Goal: Information Seeking & Learning: Learn about a topic

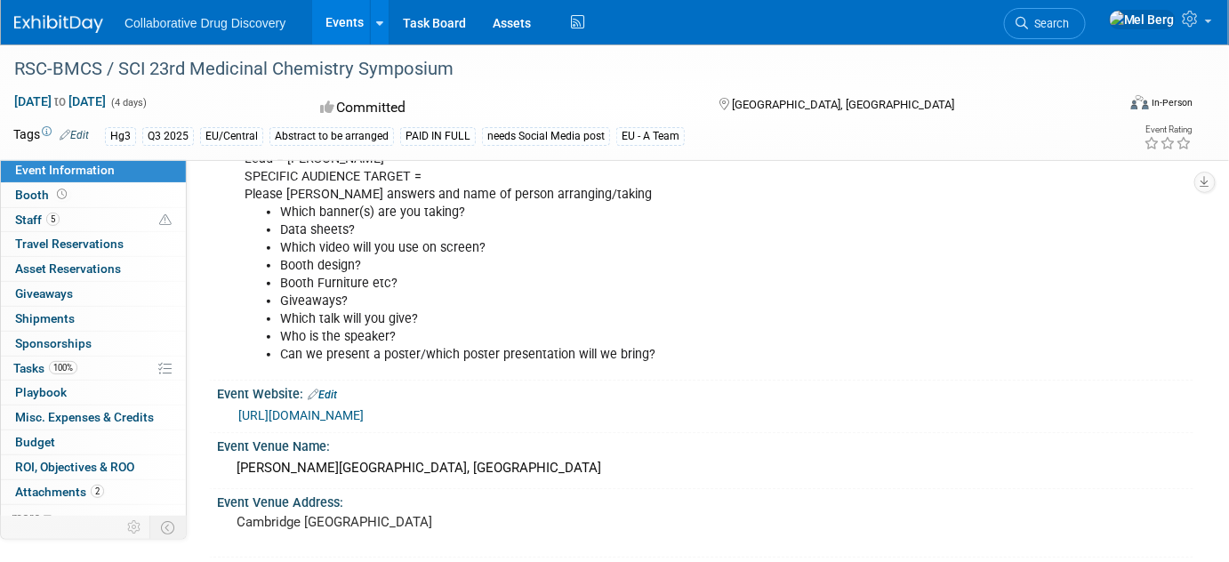
click at [87, 138] on link "Edit" at bounding box center [74, 135] width 29 height 12
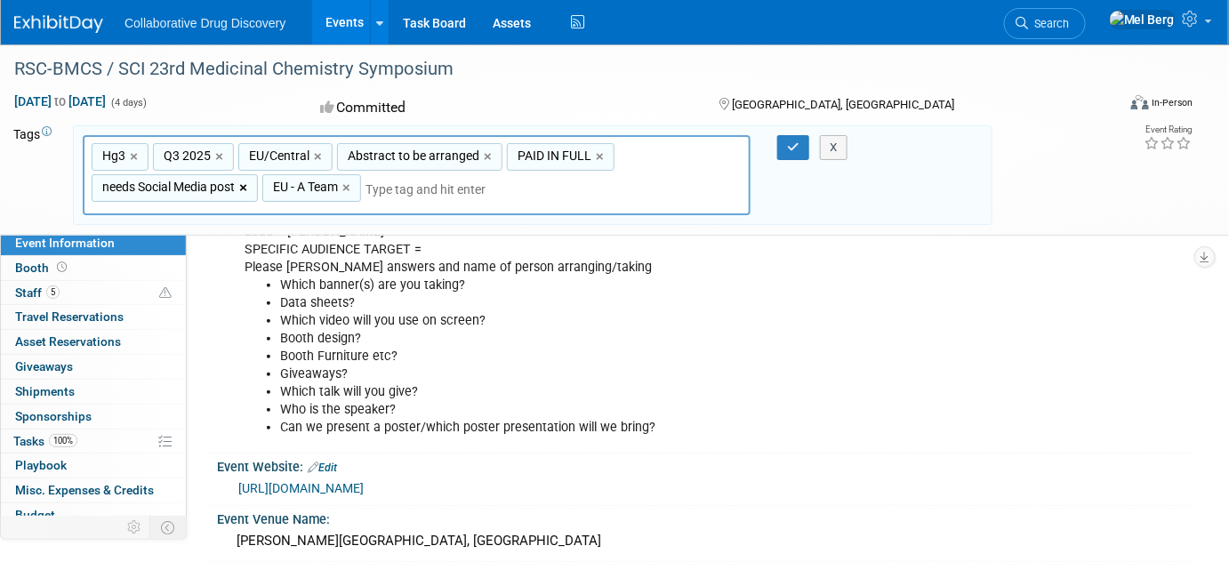
click at [248, 190] on link "×" at bounding box center [245, 188] width 12 height 20
type input "Hg3, Q3 2025, EU/Central, Abstract to be arranged, PAID IN FULL, EU - A Team"
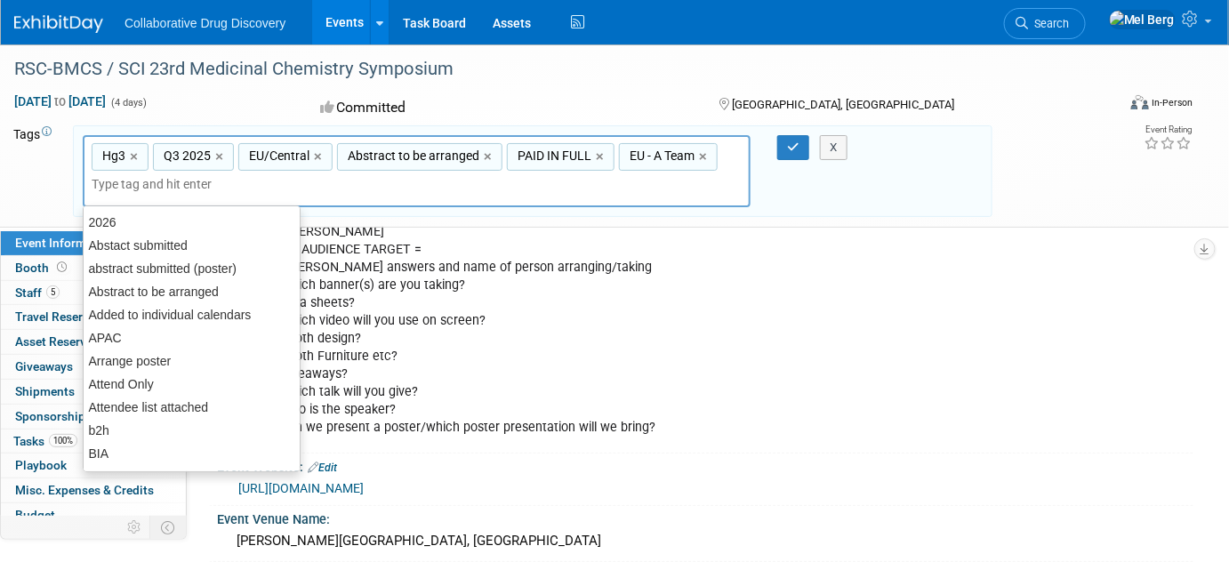
click at [253, 188] on input "text" at bounding box center [216, 184] width 249 height 18
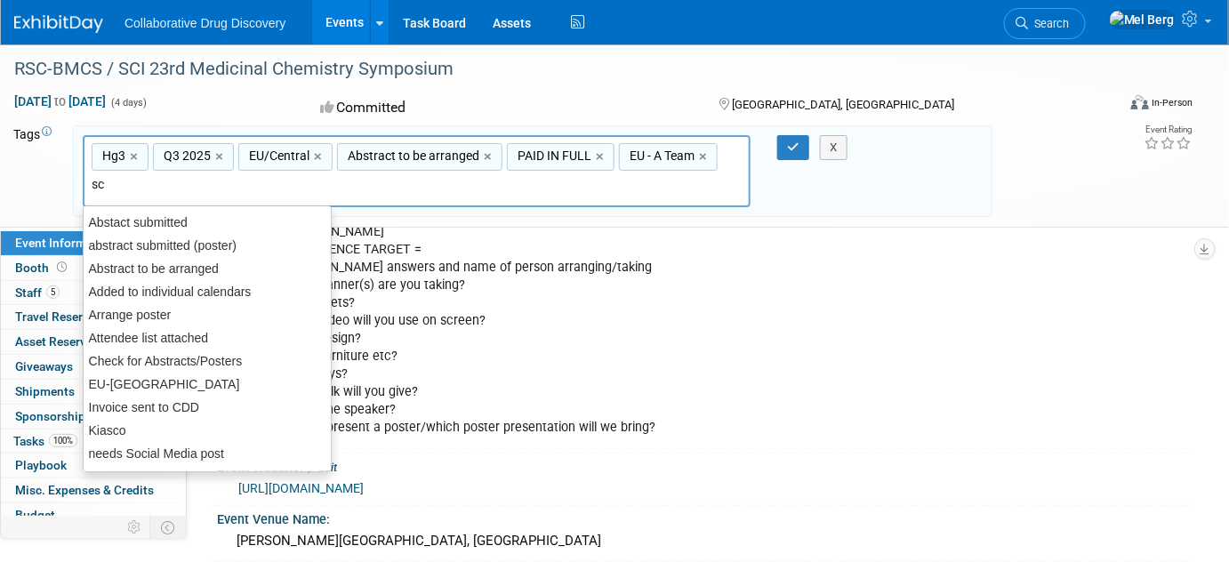
type input "sch"
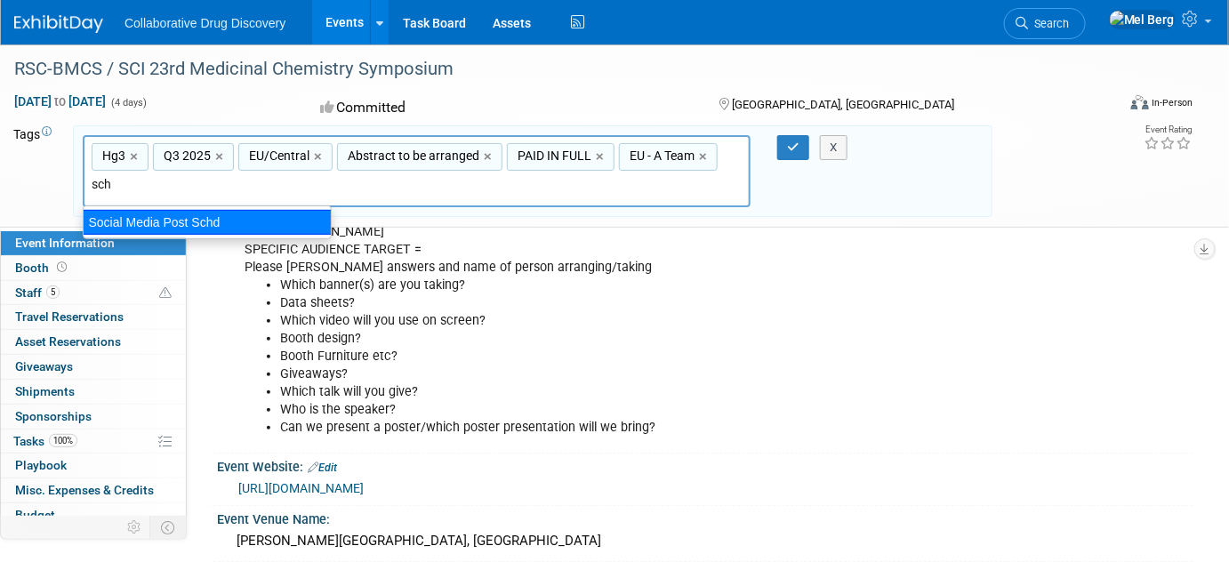
click at [252, 220] on div "Social Media Post Schd" at bounding box center [207, 222] width 249 height 25
type input "Hg3, Q3 2025, EU/Central, Abstract to be arranged, PAID IN FULL, EU - A Team, S…"
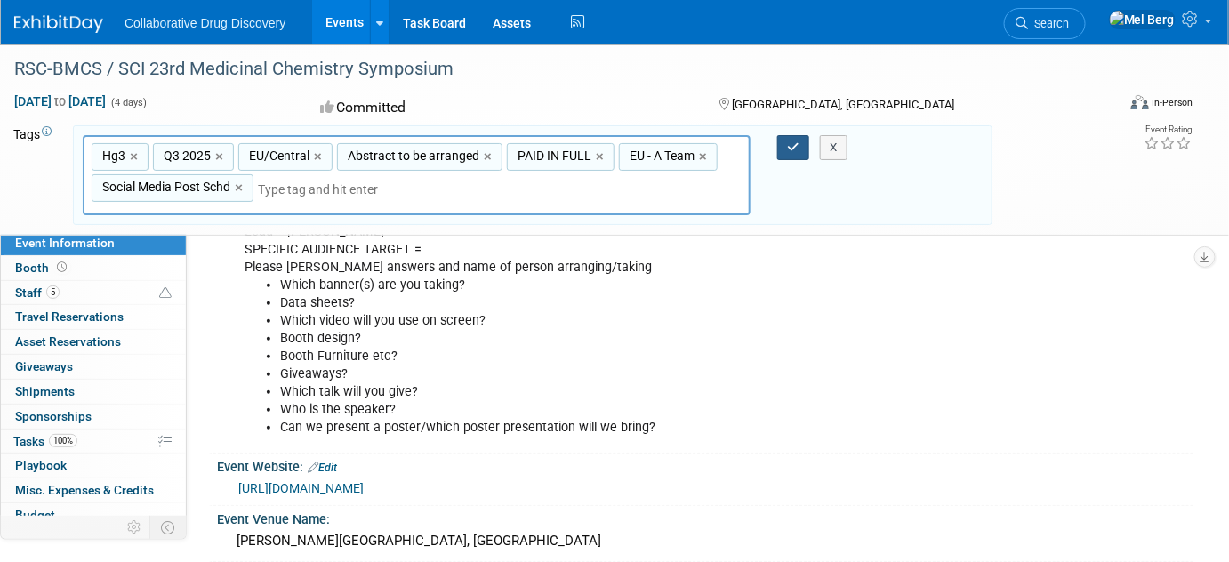
click at [797, 143] on icon "button" at bounding box center [793, 147] width 12 height 12
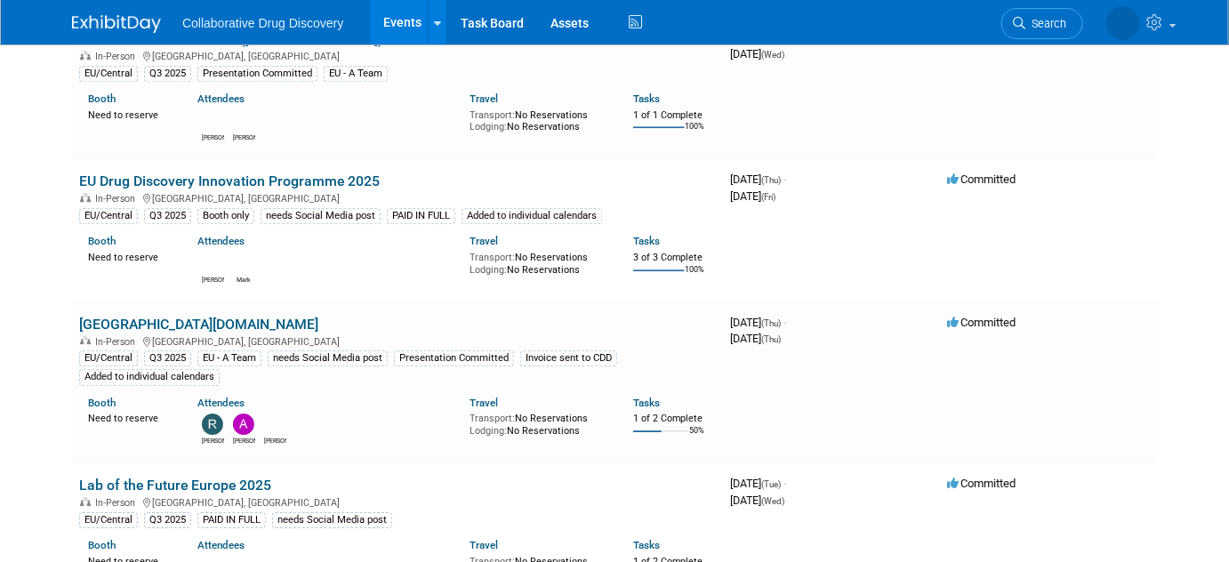
scroll to position [1535, 0]
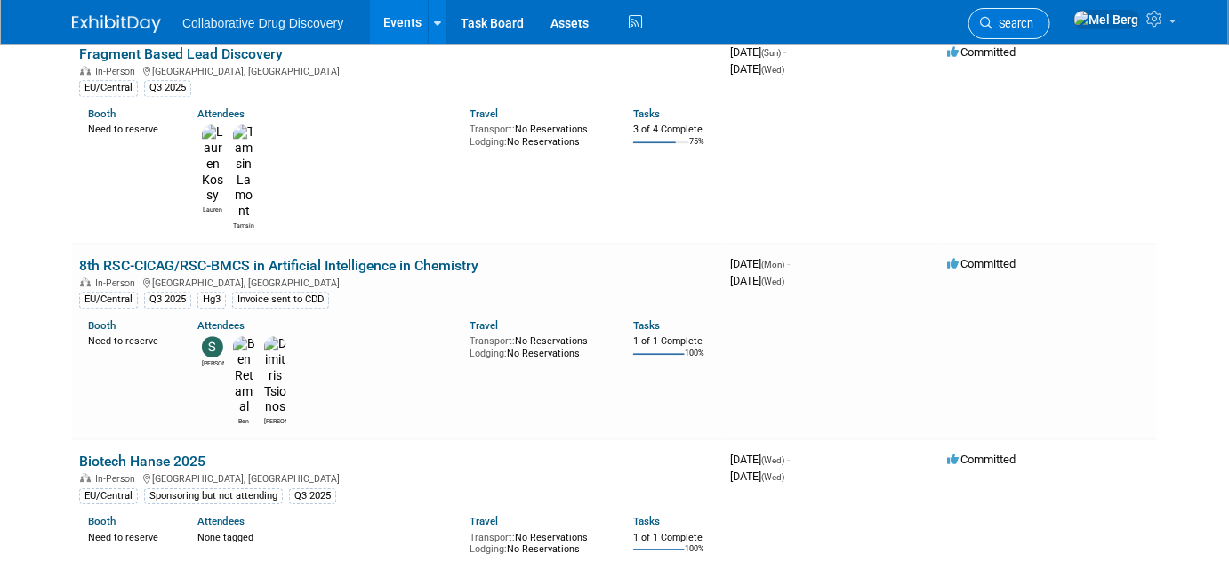
click at [1029, 20] on span "Search" at bounding box center [1012, 23] width 41 height 13
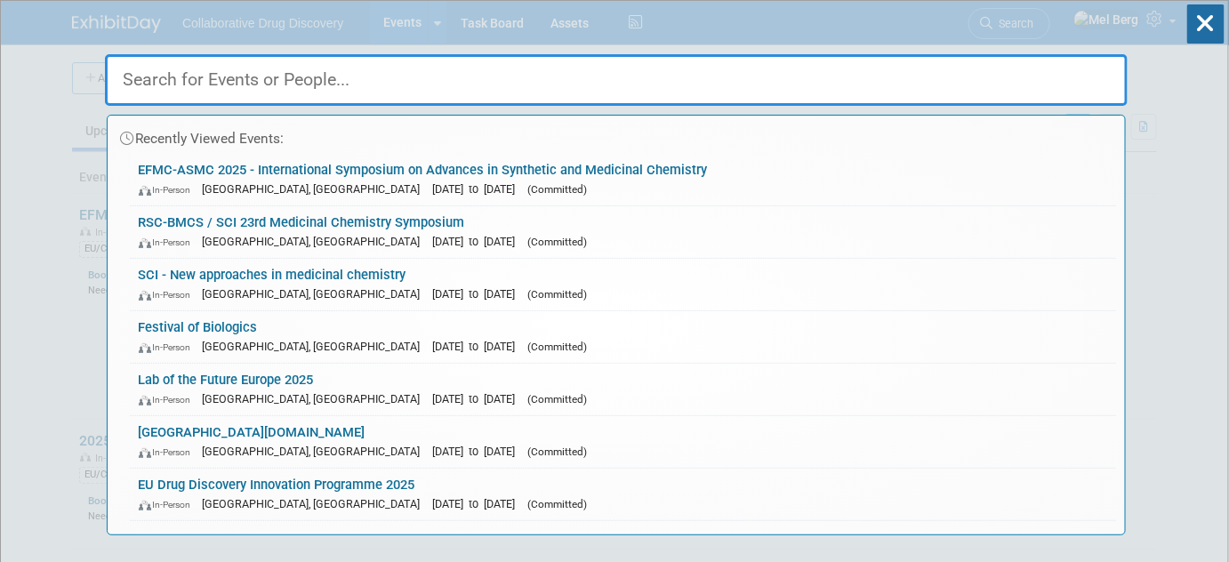
paste input "Korean Society of Medicinal Chemistry Conference 2025"
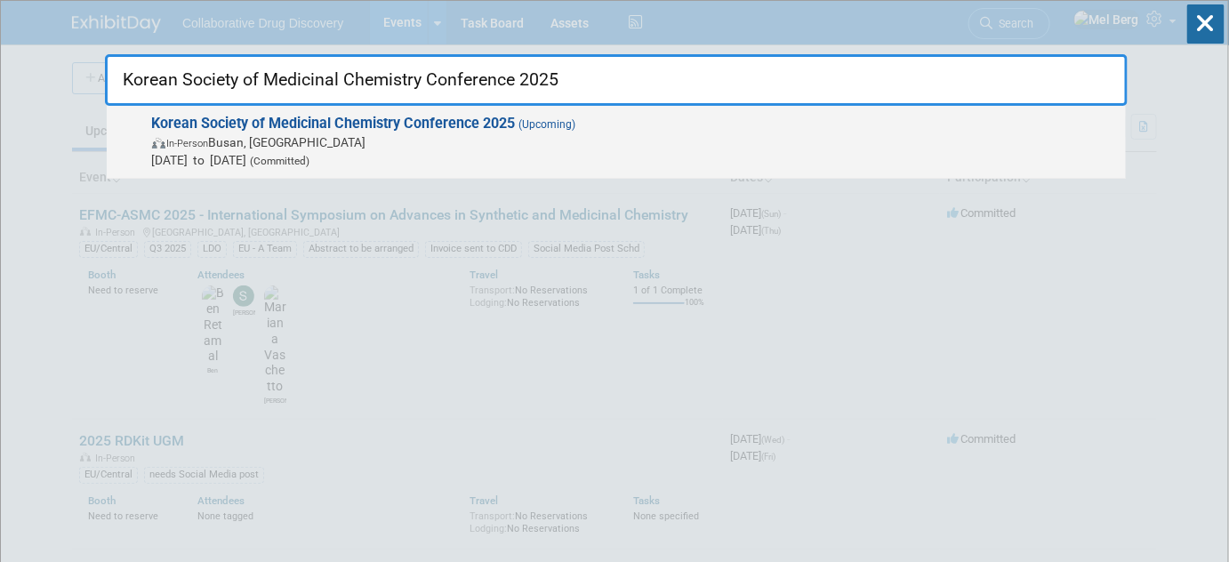
type input "Korean Society of Medicinal Chemistry Conference 2025"
click at [364, 129] on strong "Korean Society of Medicinal Chemistry Conference 2025" at bounding box center [334, 123] width 364 height 17
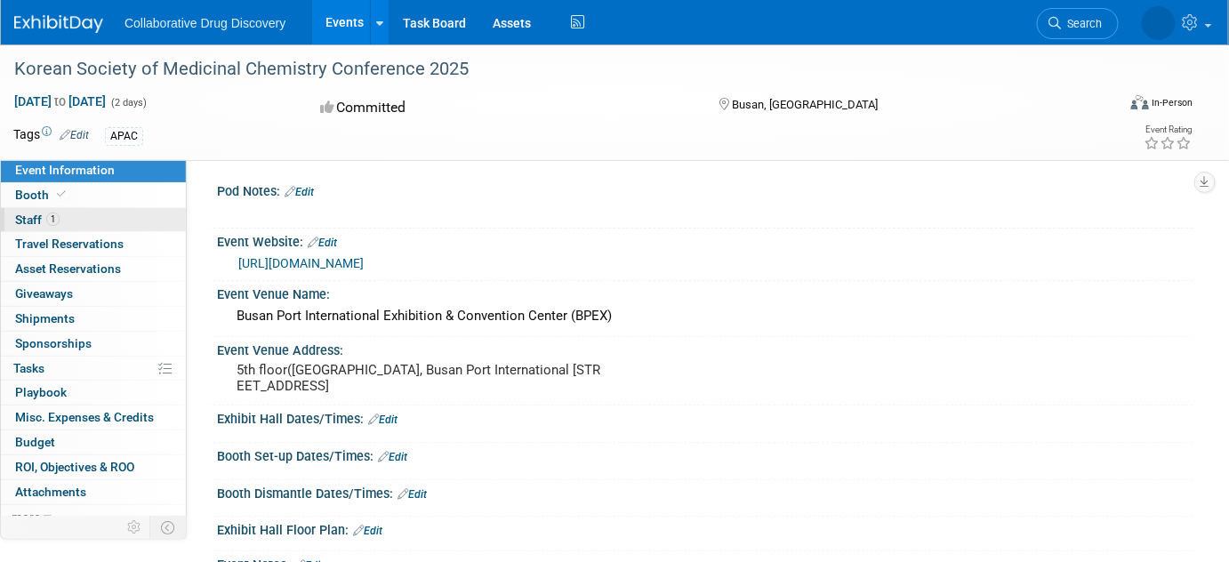
click at [23, 222] on span "Staff 1" at bounding box center [37, 219] width 44 height 14
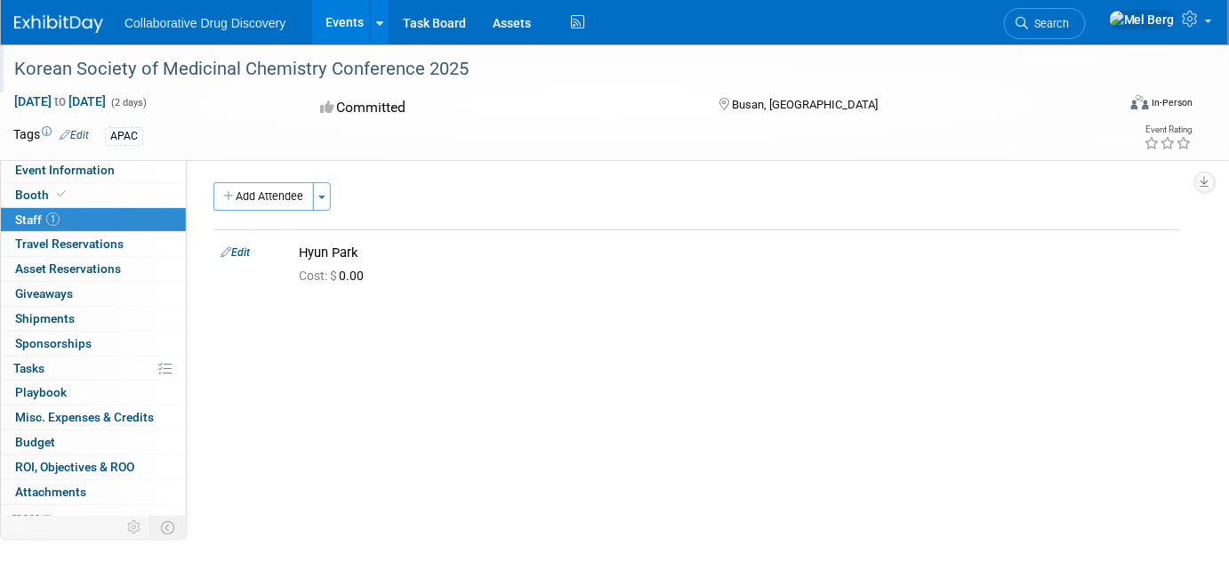
drag, startPoint x: 472, startPoint y: 63, endPoint x: 130, endPoint y: 49, distance: 342.6
click at [130, 49] on div "Korean Society of Medicinal Chemistry Conference 2025" at bounding box center [553, 68] width 1106 height 48
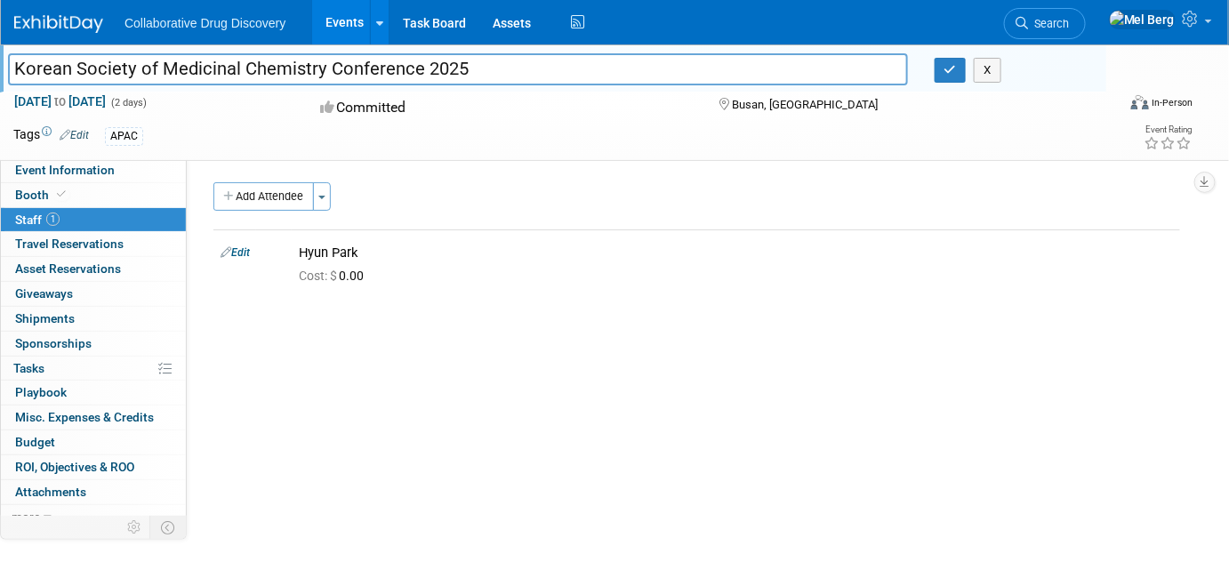
click at [144, 59] on input "Korean Society of Medicinal Chemistry Conference 2025" at bounding box center [458, 68] width 900 height 31
click at [69, 180] on link "Event Information" at bounding box center [93, 170] width 185 height 24
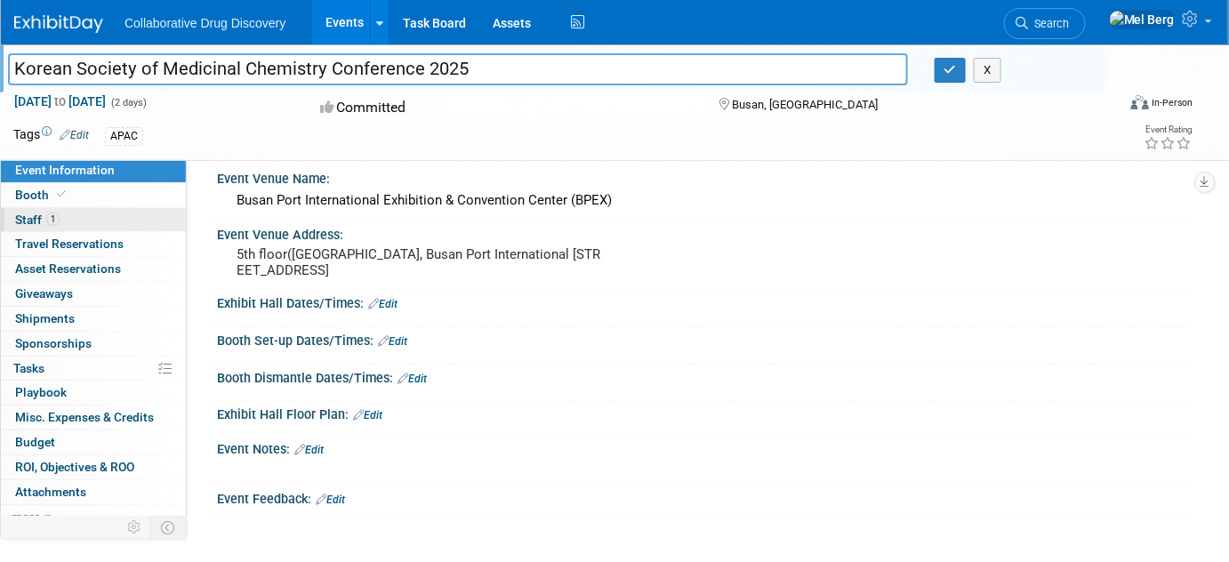
scroll to position [112, 0]
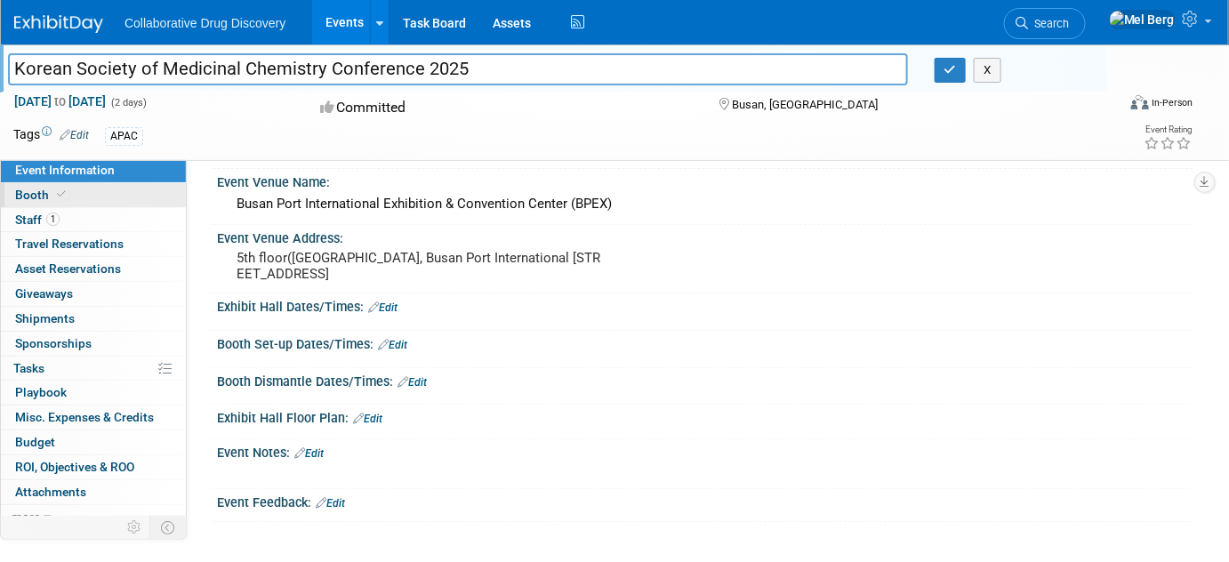
click at [62, 198] on span at bounding box center [61, 194] width 16 height 13
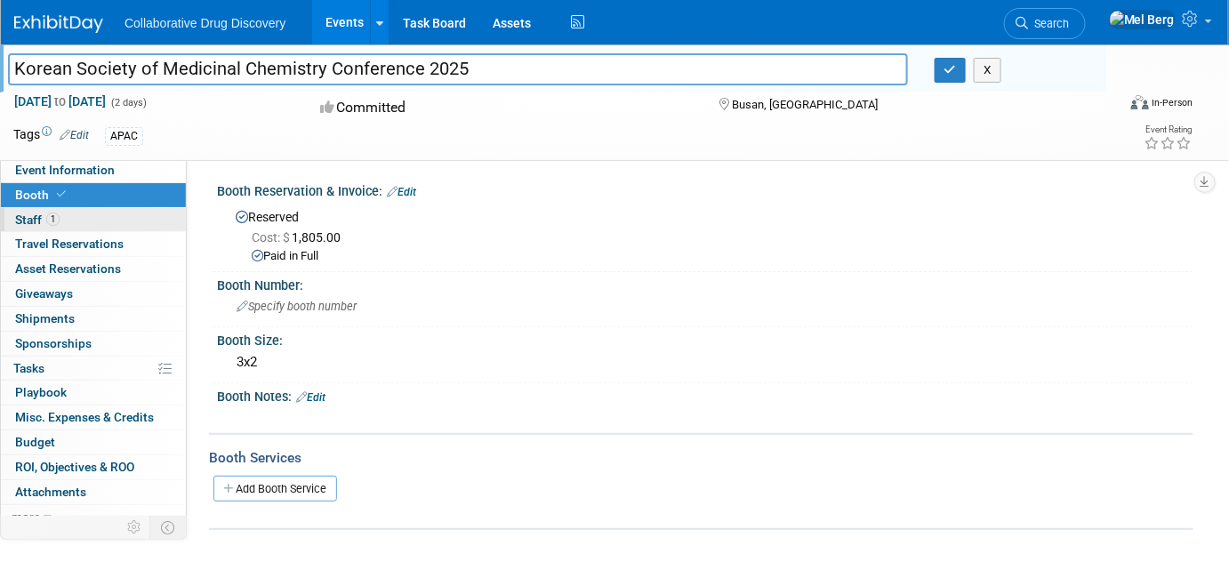
click at [43, 222] on span "Staff 1" at bounding box center [37, 219] width 44 height 14
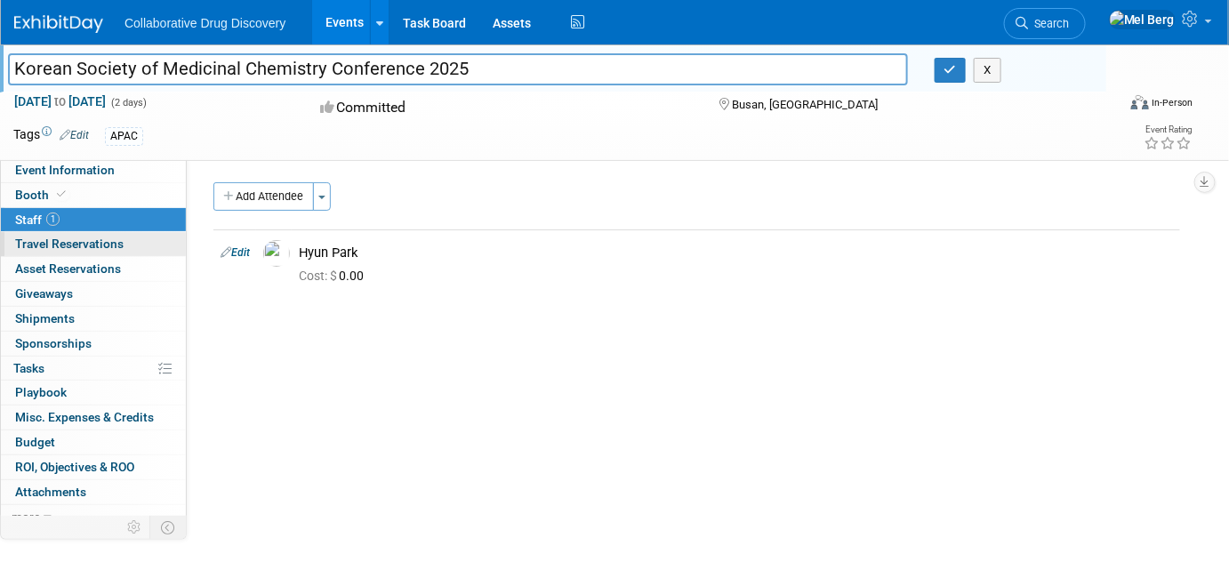
click at [43, 243] on span "Travel Reservations 0" at bounding box center [69, 243] width 108 height 14
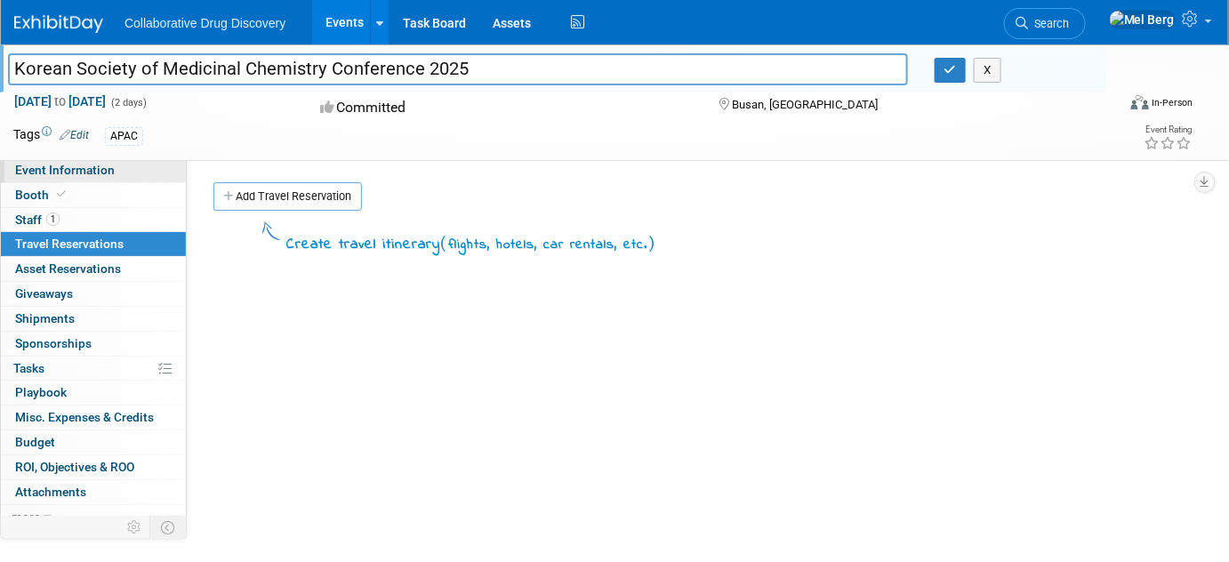
click at [60, 170] on span "Event Information" at bounding box center [65, 170] width 100 height 14
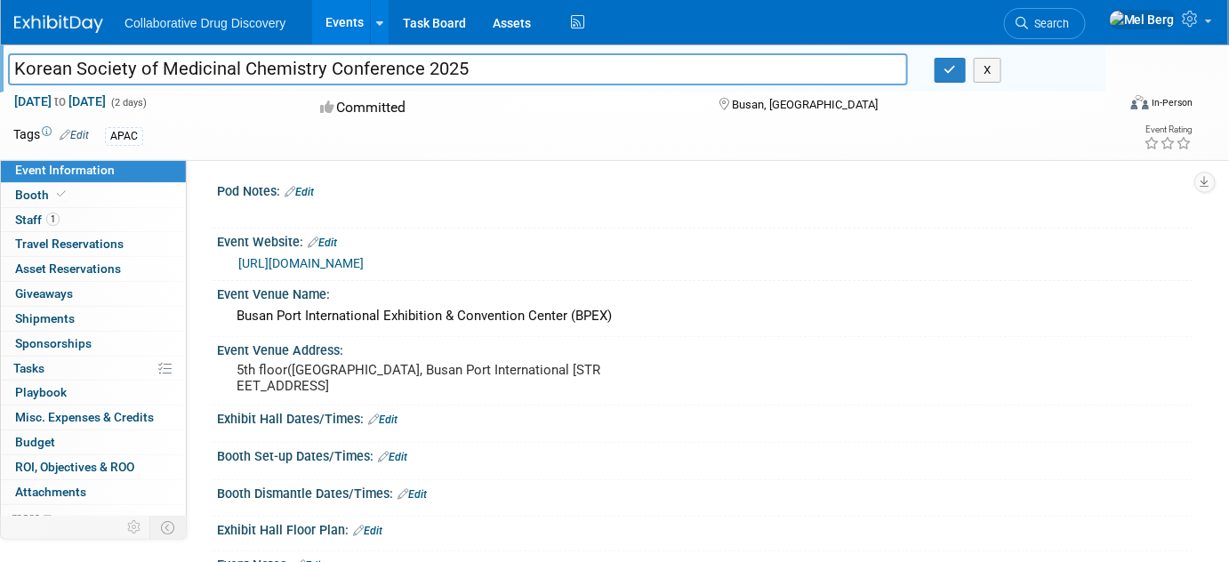
click at [492, 84] on input "Korean Society of Medicinal Chemistry Conference 2025" at bounding box center [458, 68] width 900 height 31
drag, startPoint x: 489, startPoint y: 70, endPoint x: -103, endPoint y: 46, distance: 592.5
click at [0, 46] on html "Collaborative Drug Discovery Events Add Event Bulk Upload Events Shareable Even…" at bounding box center [614, 281] width 1229 height 562
click at [359, 346] on div "Event Venue Address:" at bounding box center [705, 348] width 976 height 22
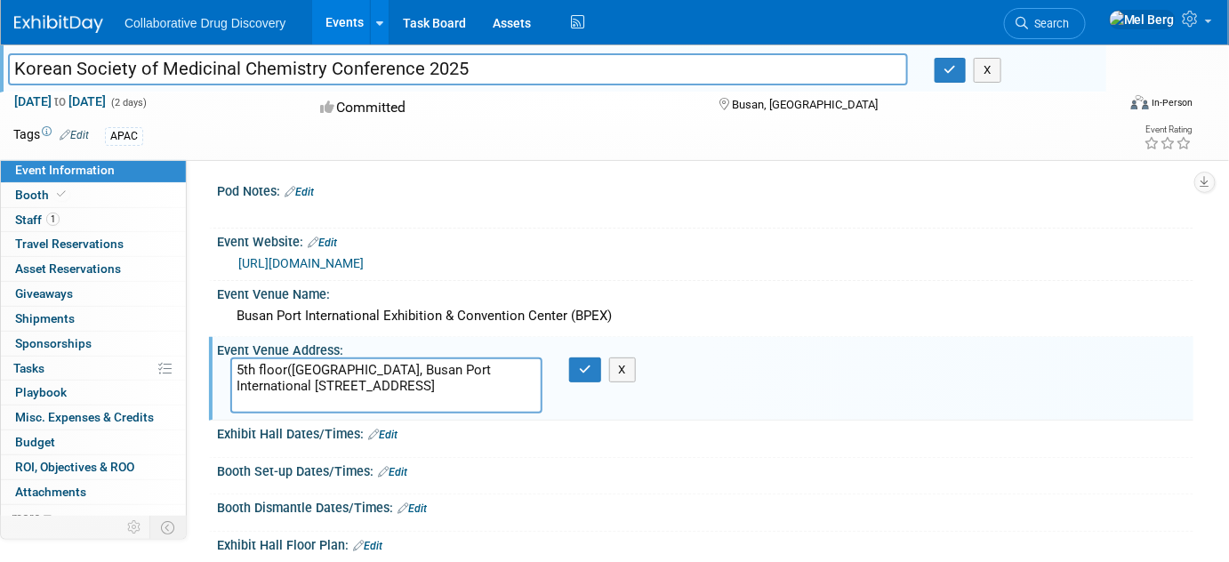
drag, startPoint x: 235, startPoint y: 366, endPoint x: 251, endPoint y: 366, distance: 16.0
click at [251, 366] on textarea "5th floor(Choryang-dong, Busan Port International Passenger Terminal), 206, Chu…" at bounding box center [386, 385] width 312 height 56
drag, startPoint x: 475, startPoint y: 397, endPoint x: 232, endPoint y: 357, distance: 246.0
click at [232, 357] on textarea "5th floor(Choryang-dong, Busan Port International Passenger Terminal), 206, Chu…" at bounding box center [386, 385] width 312 height 56
click at [359, 268] on link "https://ksmedchem.org/symposium/regi.php?ptype=view&code=conference" at bounding box center [300, 263] width 125 height 14
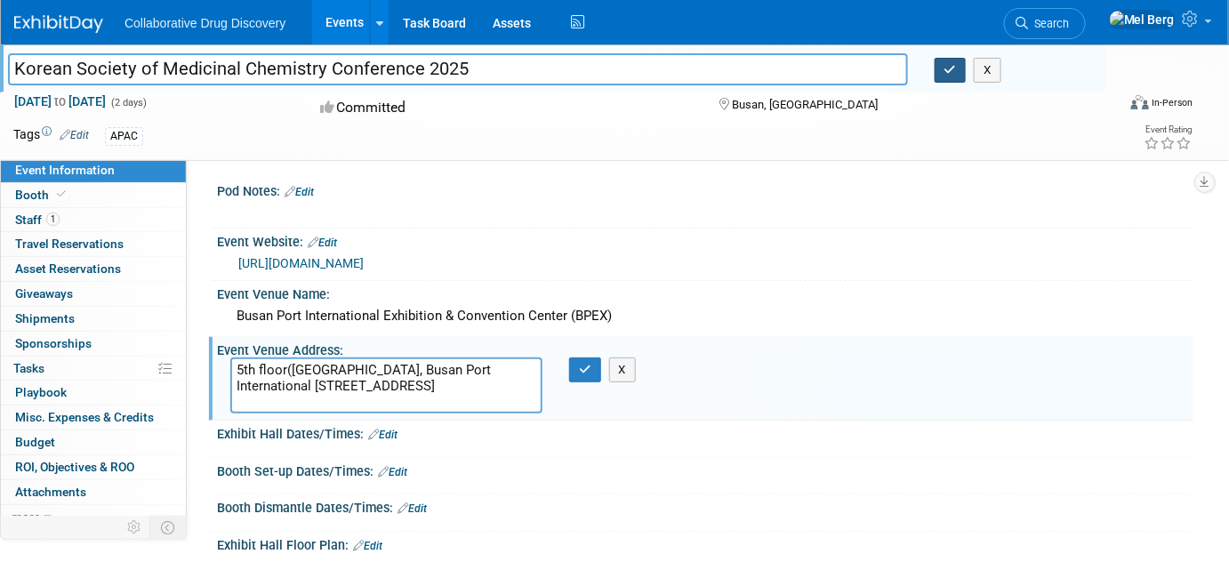
click at [960, 64] on button "button" at bounding box center [950, 70] width 32 height 25
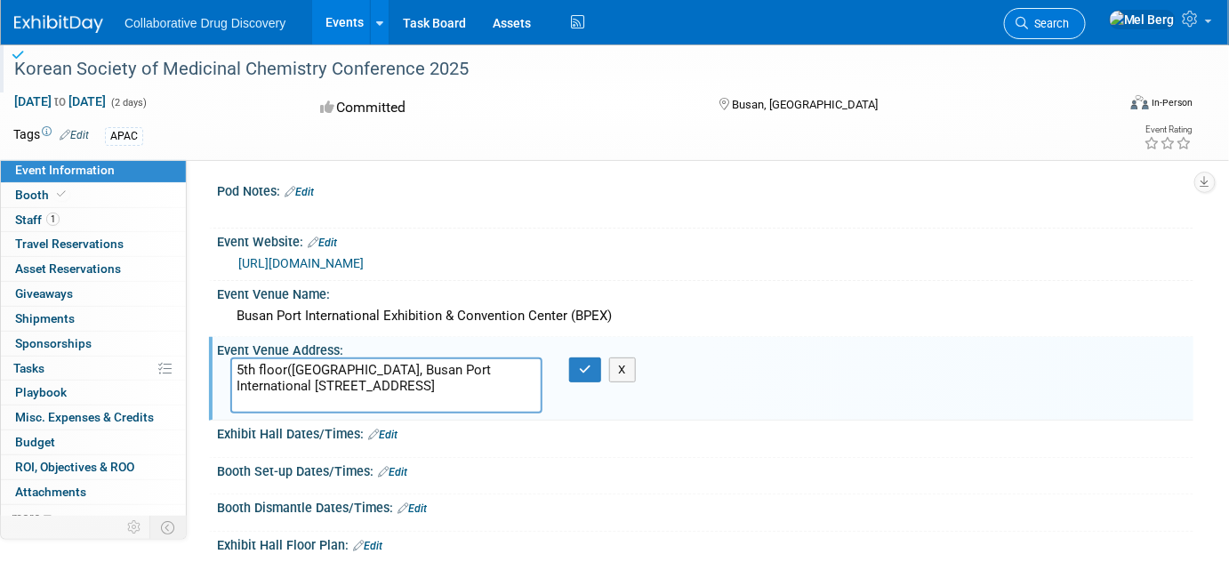
click at [1069, 18] on span "Search" at bounding box center [1048, 23] width 41 height 13
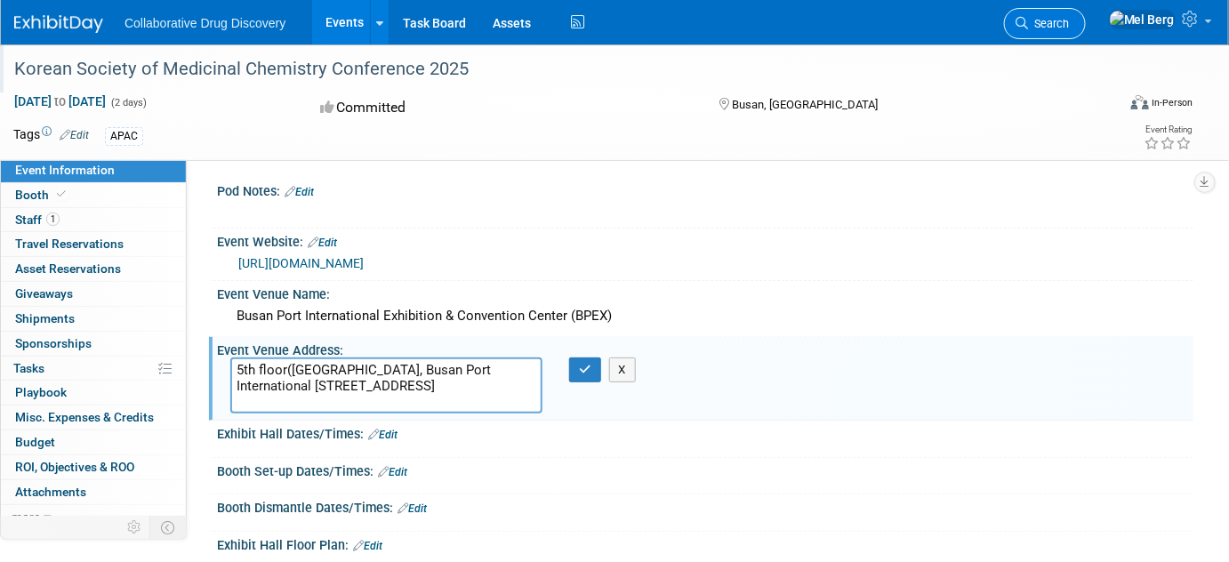
click at [1069, 26] on span "Search" at bounding box center [1048, 23] width 41 height 13
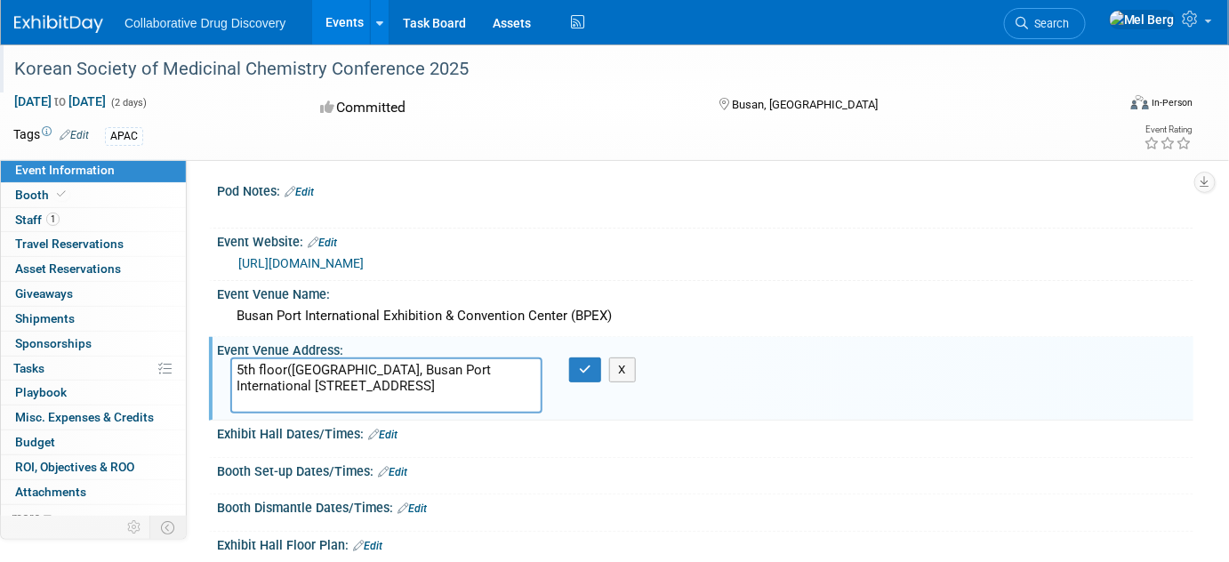
click at [37, 18] on img at bounding box center [58, 24] width 89 height 18
click at [585, 377] on button "button" at bounding box center [585, 369] width 32 height 25
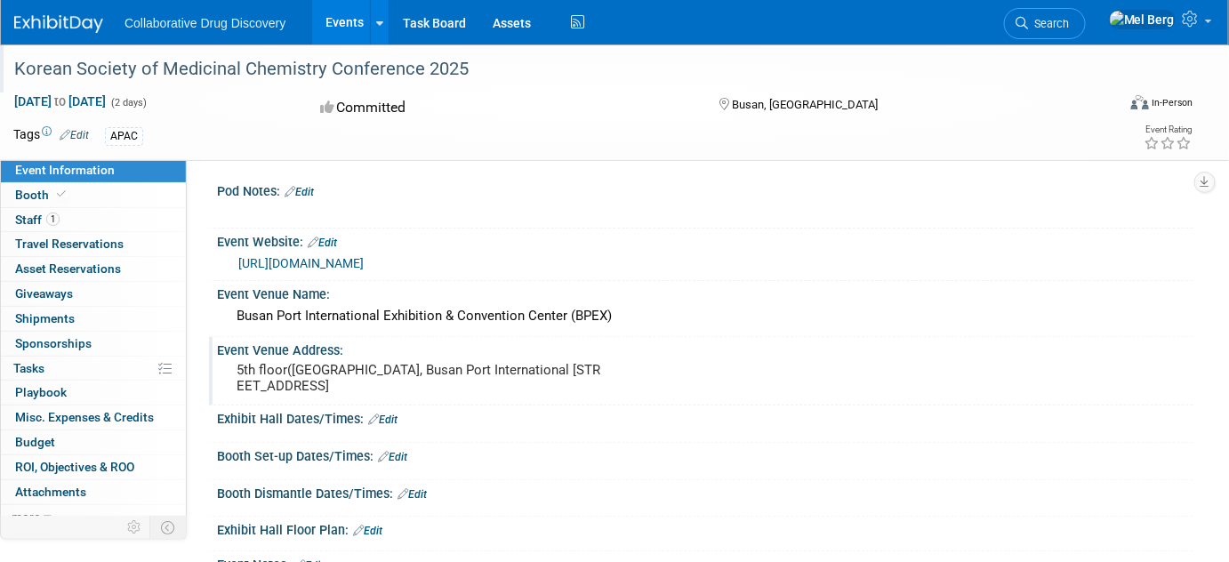
click at [241, 139] on div "APAC" at bounding box center [548, 136] width 887 height 20
click at [87, 135] on link "Edit" at bounding box center [74, 135] width 29 height 12
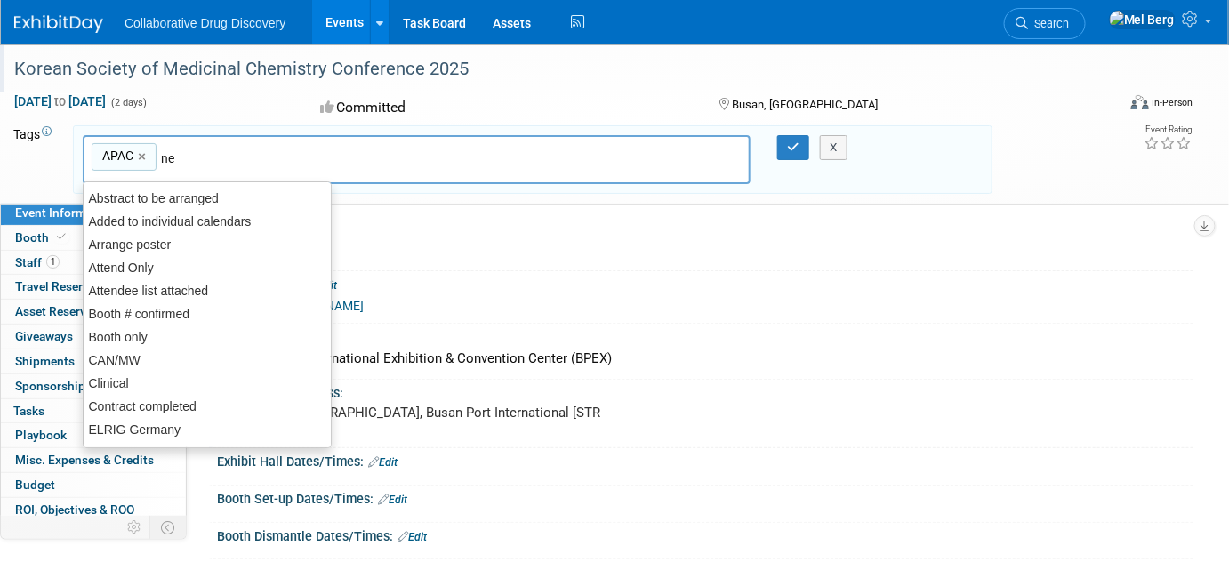
type input "nee"
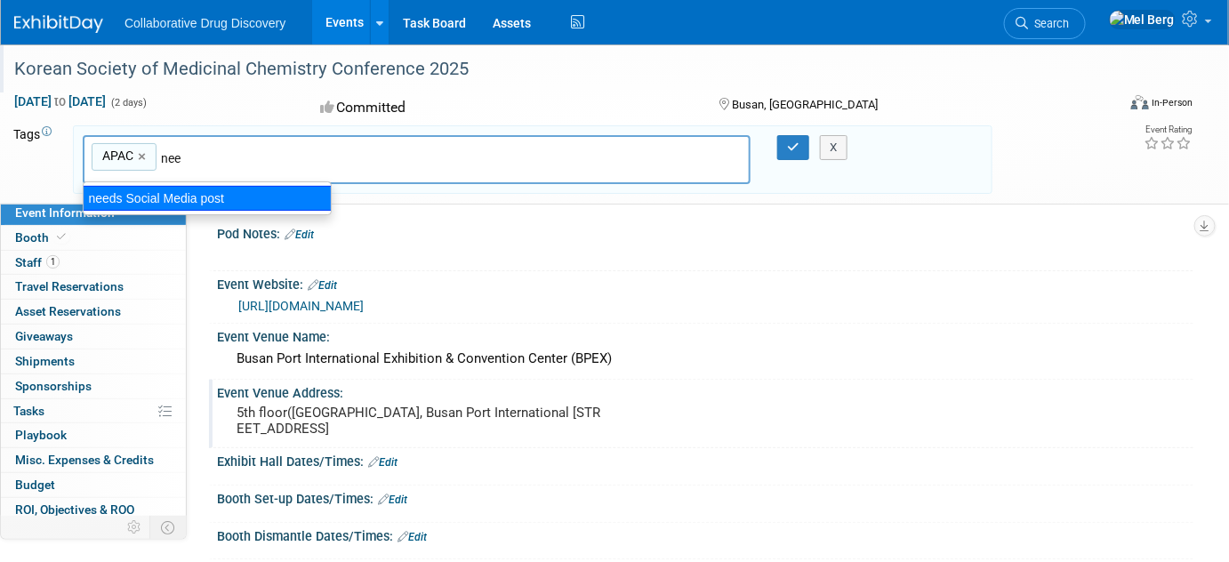
click at [172, 201] on div "needs Social Media post" at bounding box center [207, 198] width 249 height 25
type input "APAC, needs Social Media post"
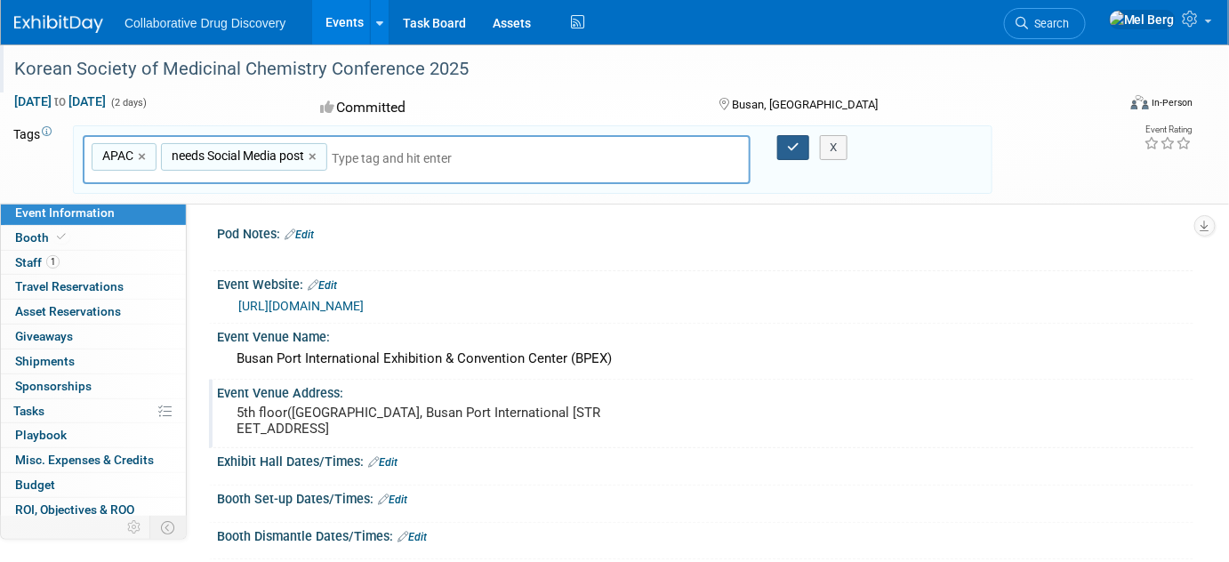
click at [789, 154] on button "button" at bounding box center [793, 147] width 32 height 25
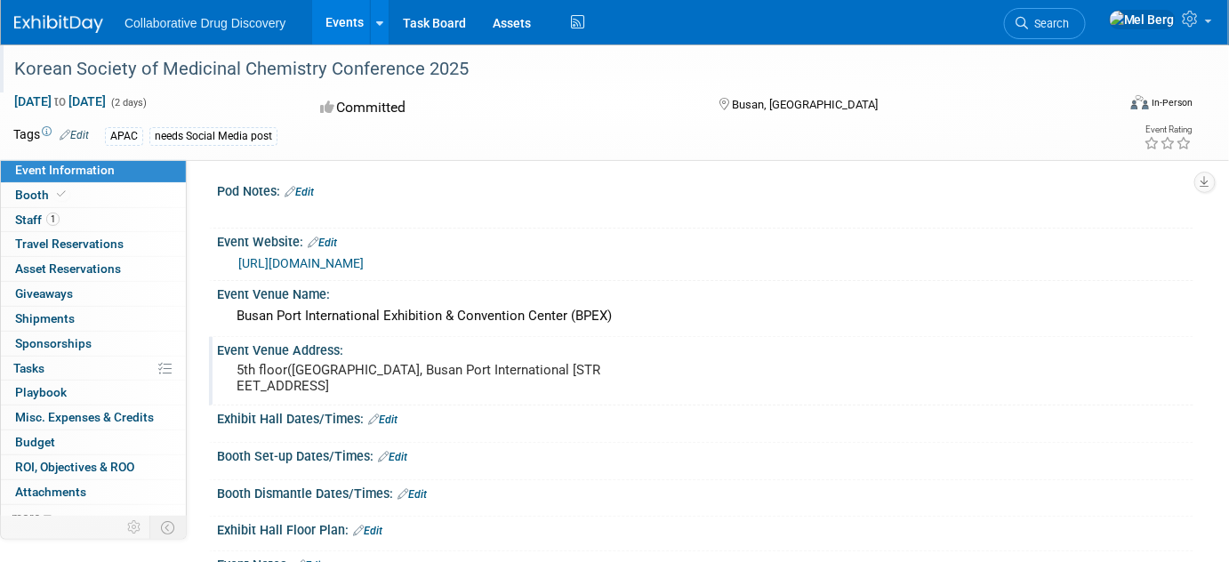
click at [63, 26] on img at bounding box center [58, 24] width 89 height 18
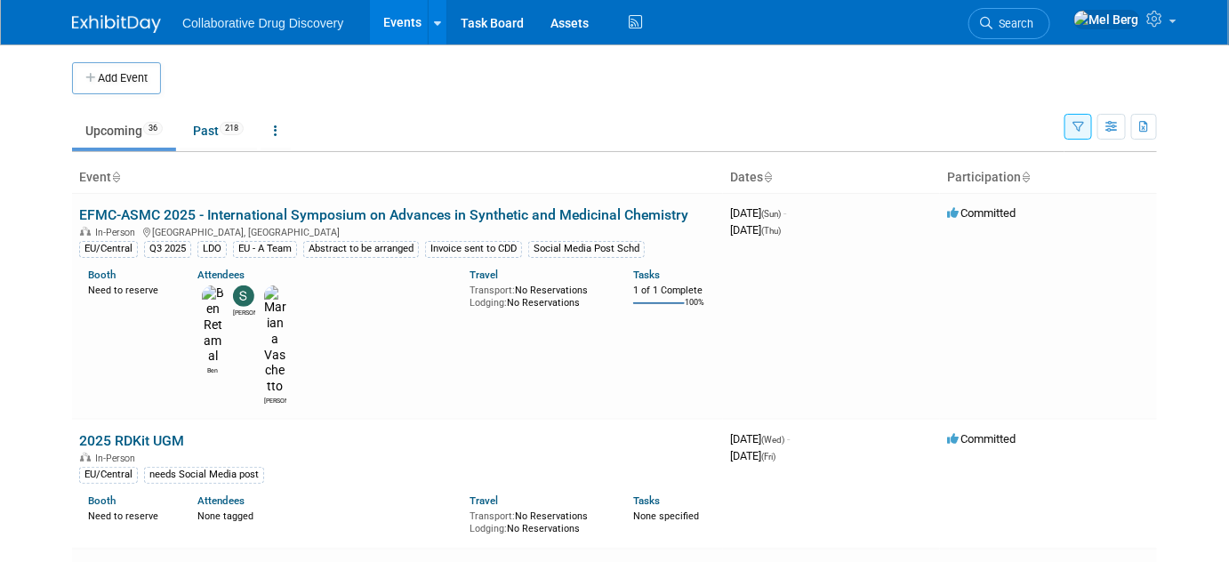
click at [1085, 129] on button "button" at bounding box center [1078, 127] width 28 height 26
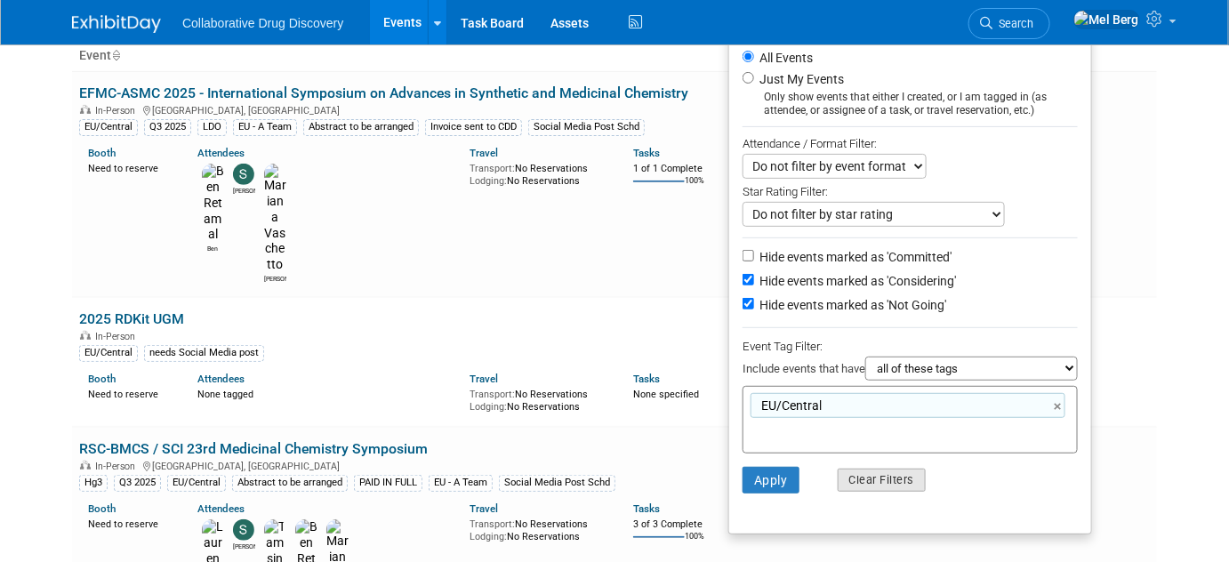
scroll to position [161, 0]
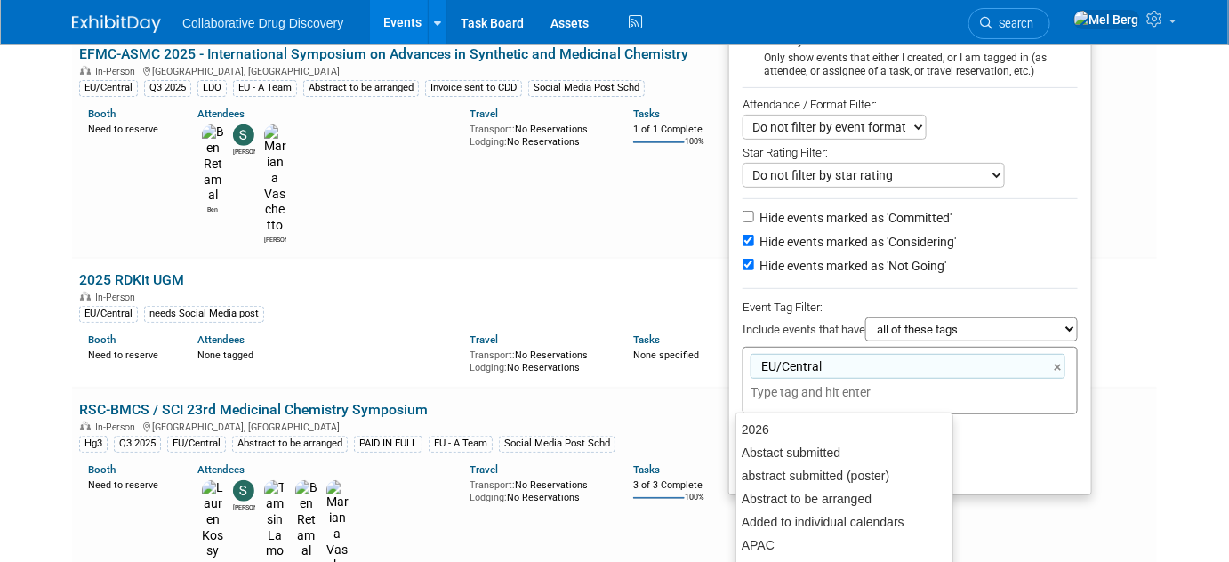
click at [869, 392] on input "text" at bounding box center [821, 392] width 142 height 18
type input "a"
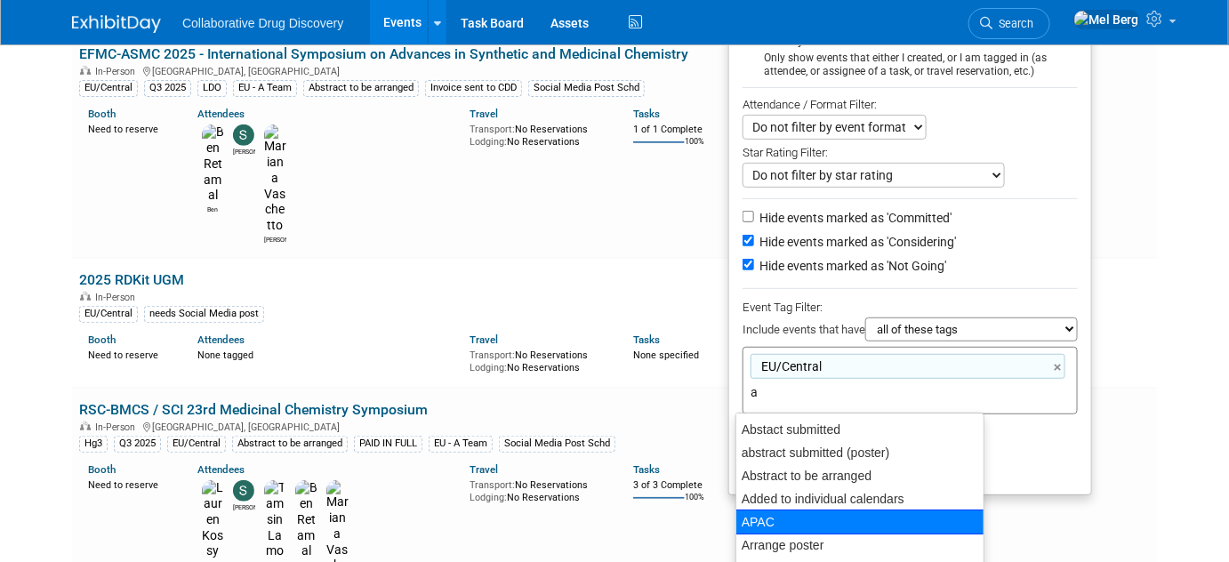
click at [770, 514] on div "APAC" at bounding box center [859, 521] width 249 height 25
type input "EU/Central, APAC"
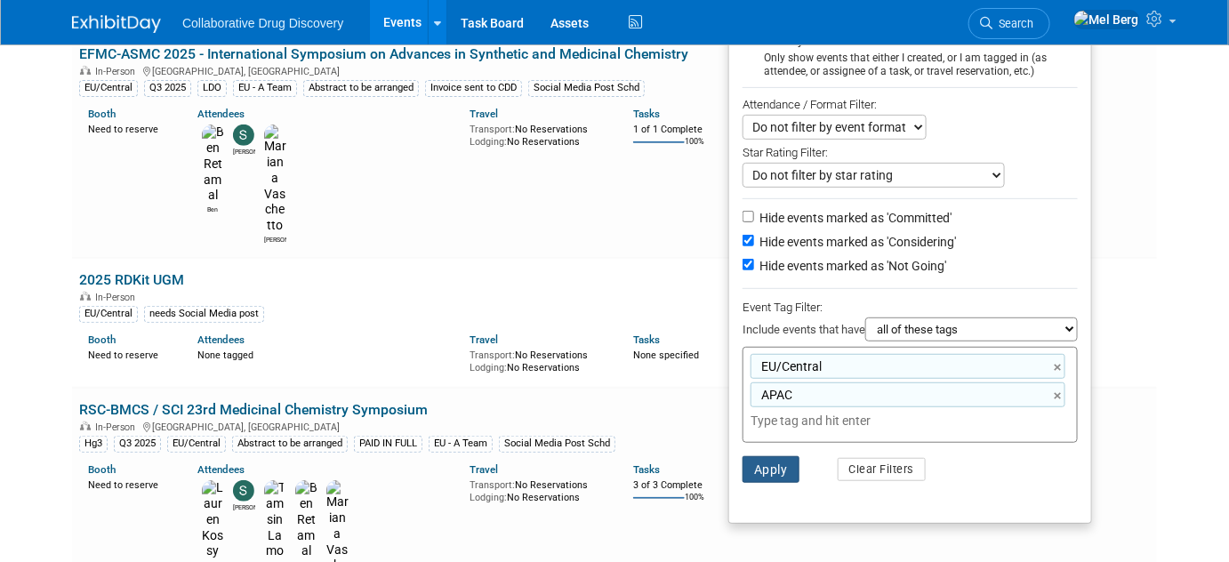
click at [765, 473] on button "Apply" at bounding box center [770, 469] width 57 height 27
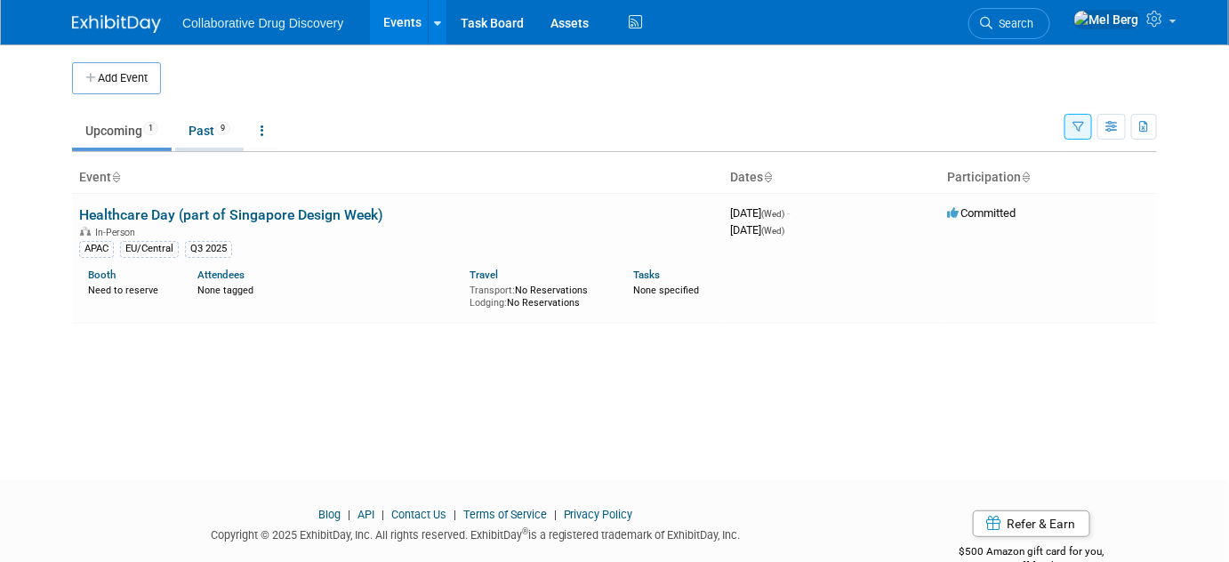
click at [196, 141] on link "Past 9" at bounding box center [209, 131] width 68 height 34
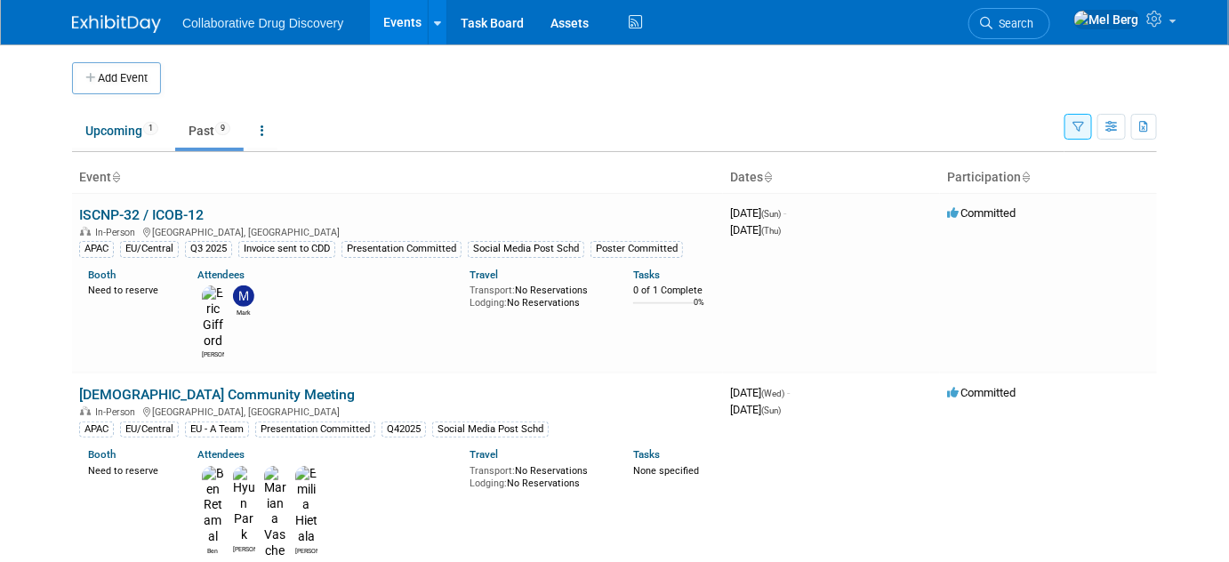
click at [1071, 115] on button "button" at bounding box center [1078, 127] width 28 height 26
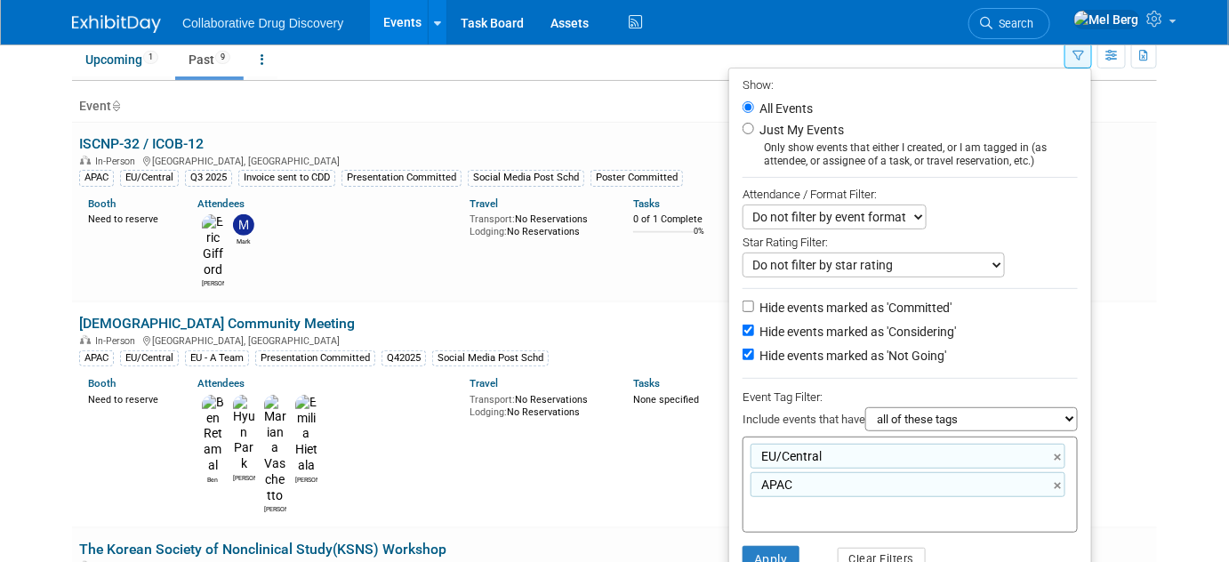
scroll to position [161, 0]
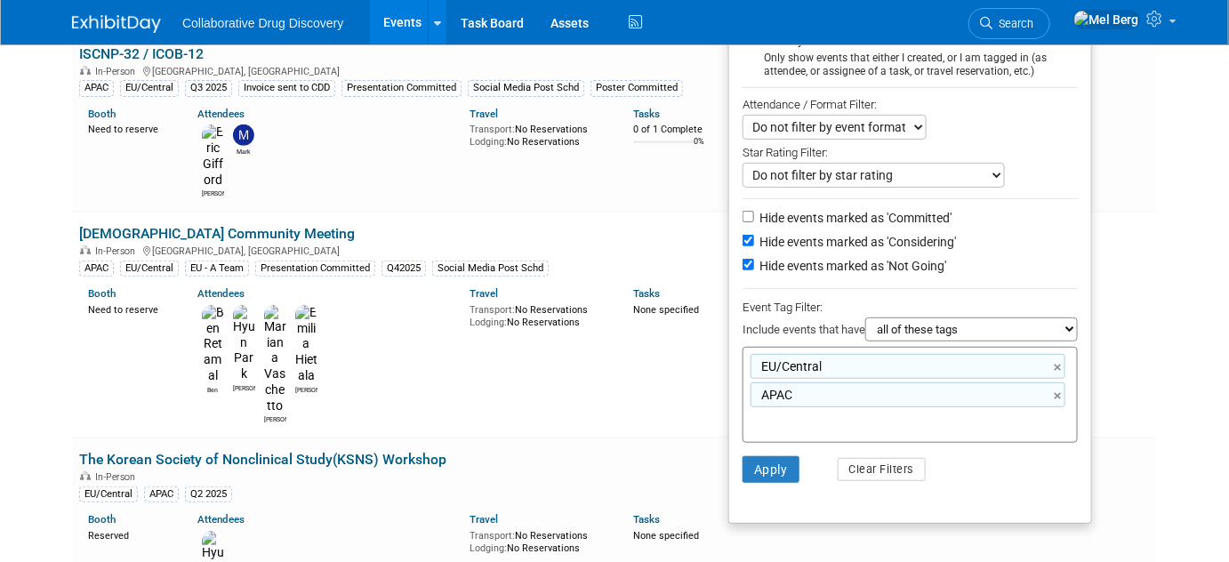
click at [936, 331] on select "all of these tags any one of these tags only and exactly these specific tags" at bounding box center [971, 329] width 212 height 24
select select "any"
click at [865, 317] on select "all of these tags any one of these tags only and exactly these specific tags" at bounding box center [971, 329] width 212 height 24
click at [782, 473] on button "Apply" at bounding box center [770, 469] width 57 height 27
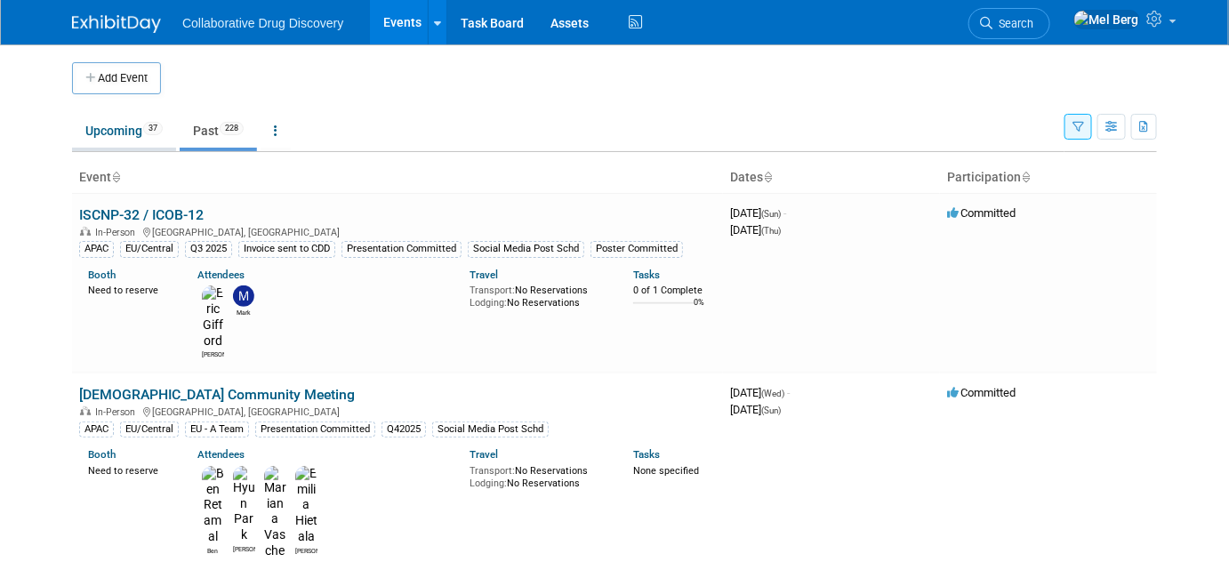
click at [88, 140] on link "Upcoming 37" at bounding box center [124, 131] width 104 height 34
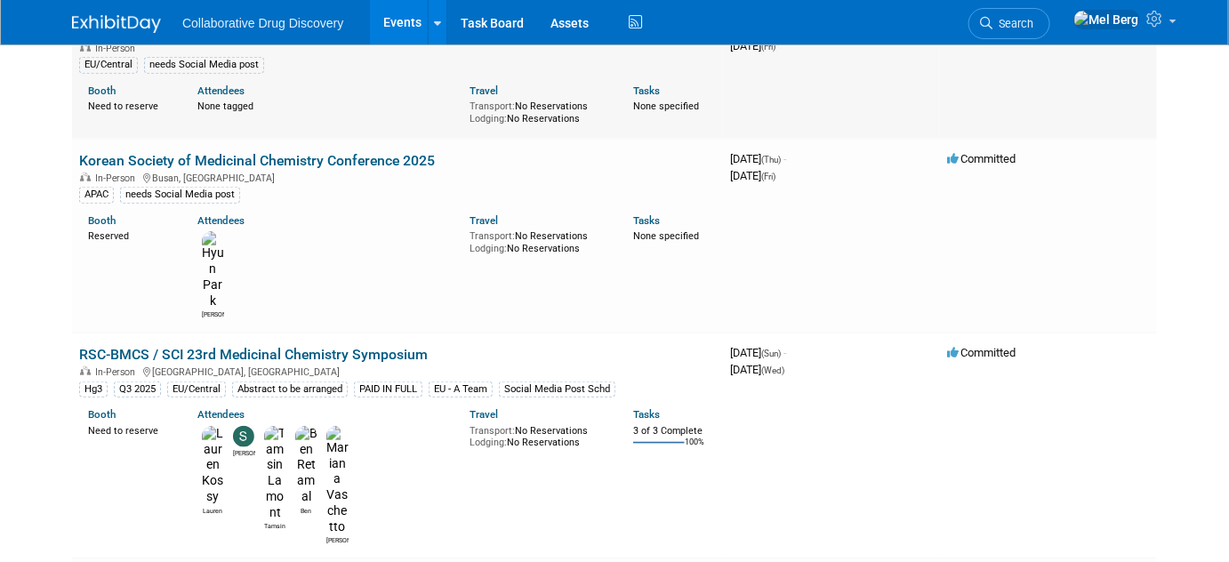
scroll to position [404, 0]
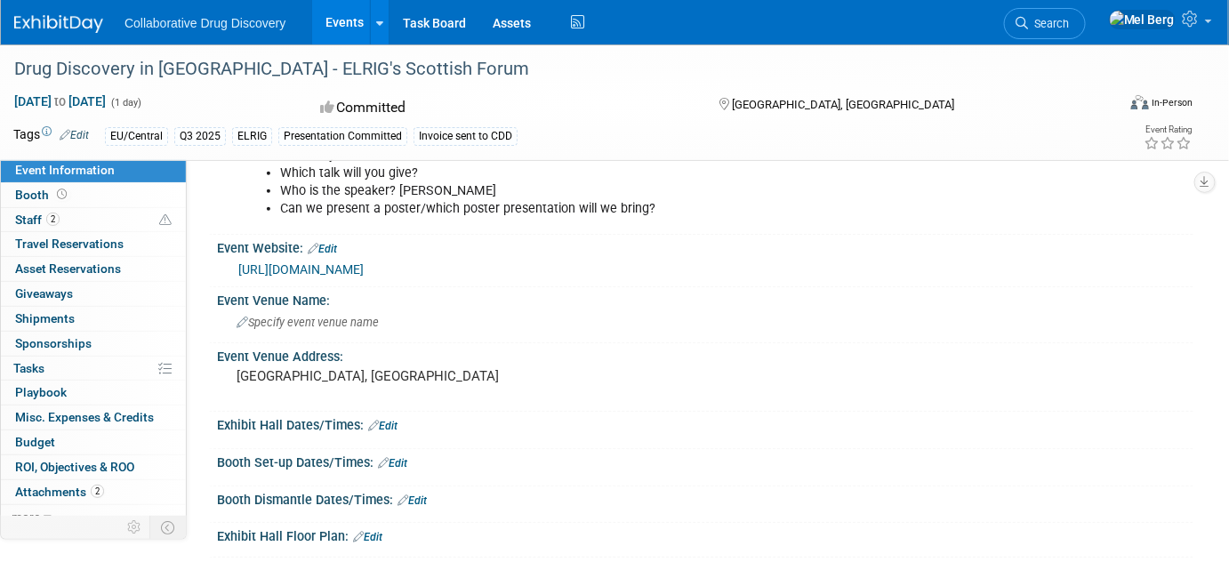
scroll to position [242, 0]
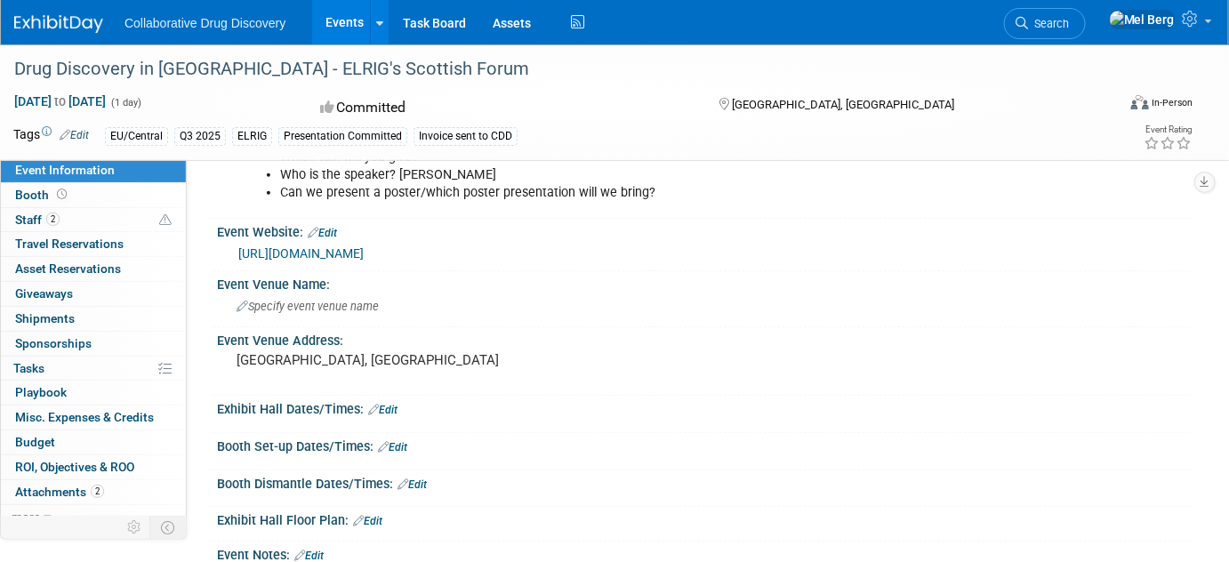
click at [364, 258] on link "[URL][DOMAIN_NAME]" at bounding box center [300, 253] width 125 height 14
click at [68, 209] on link "2 Staff 2" at bounding box center [93, 220] width 185 height 24
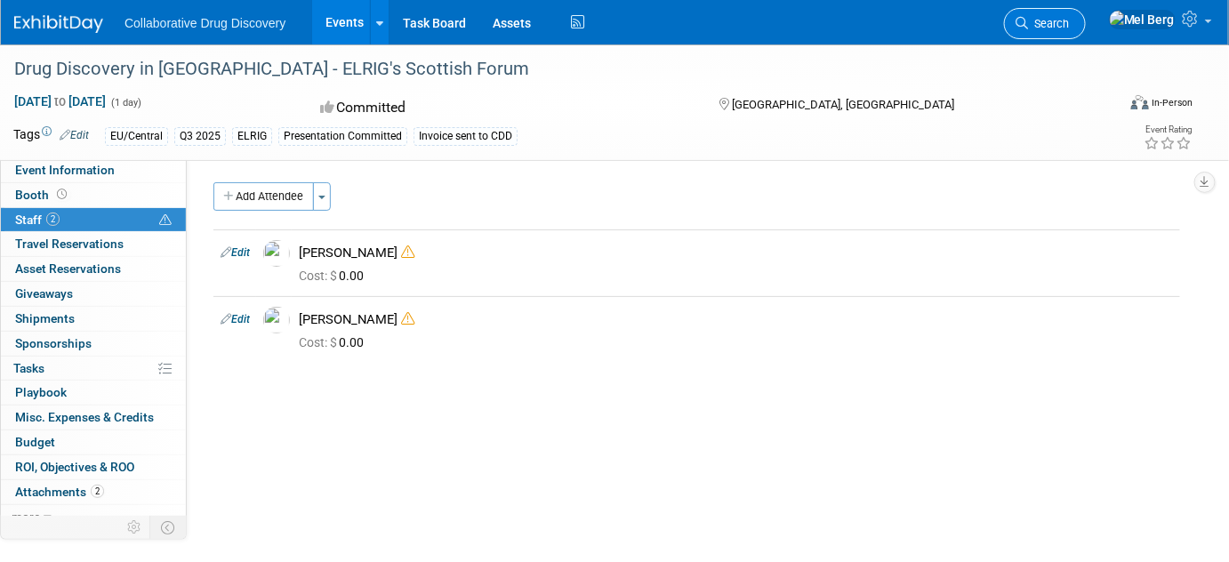
click at [1069, 28] on span "Search" at bounding box center [1048, 23] width 41 height 13
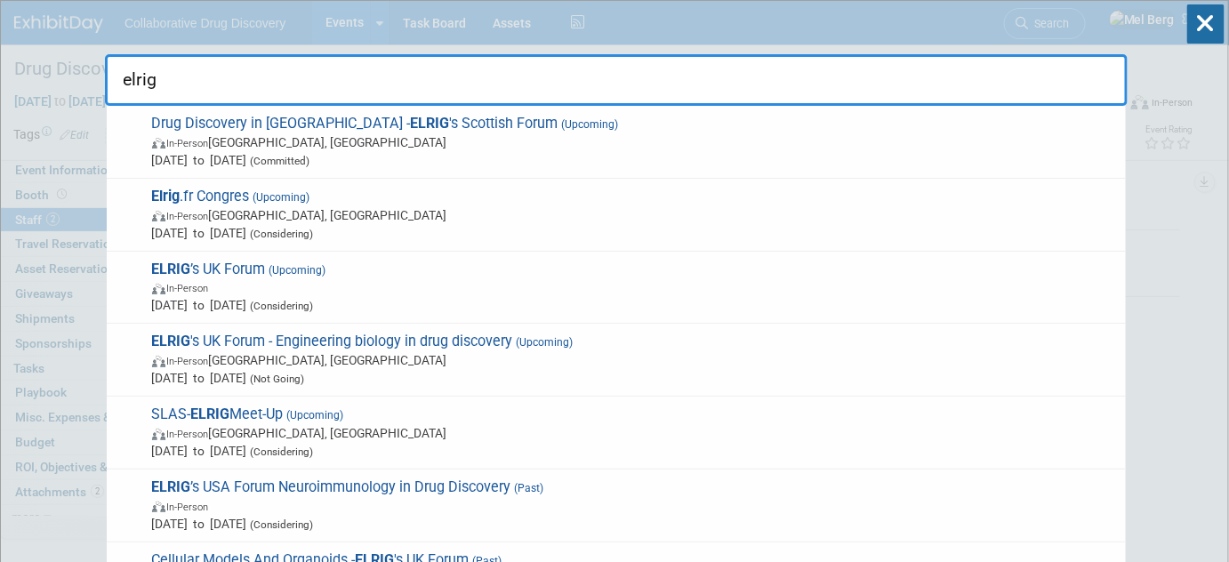
type input "elrig"
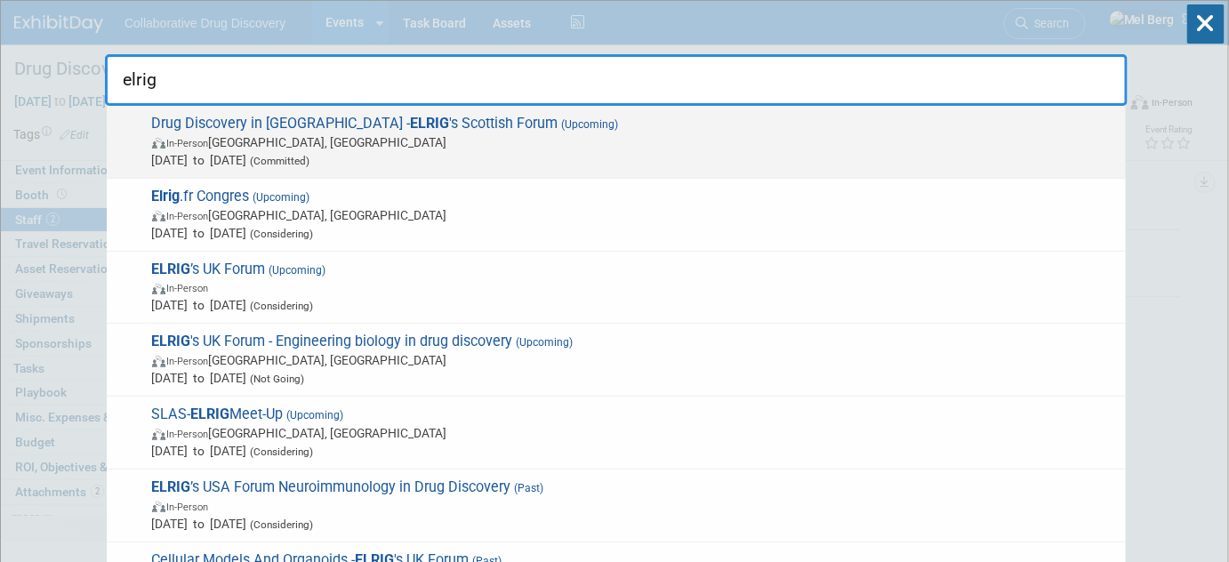
click at [353, 134] on span "In-Person Glasgow, United Kingdom" at bounding box center [634, 142] width 965 height 18
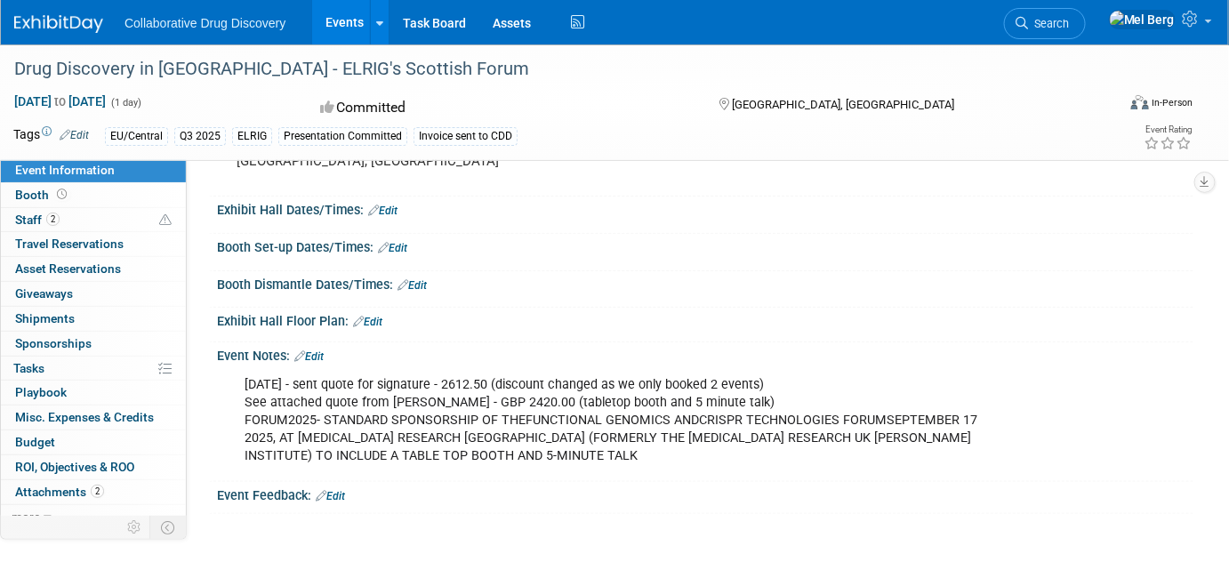
scroll to position [484, 0]
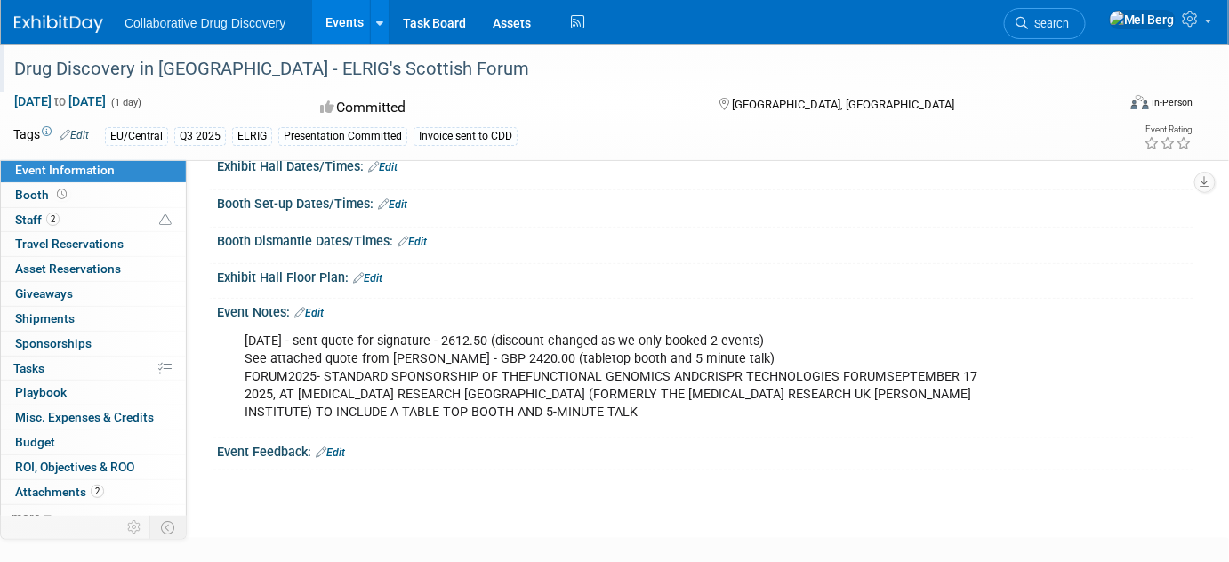
click at [160, 58] on div "Drug Discovery in [GEOGRAPHIC_DATA] - ELRIG's Scottish Forum" at bounding box center [550, 69] width 1085 height 32
